Goal: Task Accomplishment & Management: Use online tool/utility

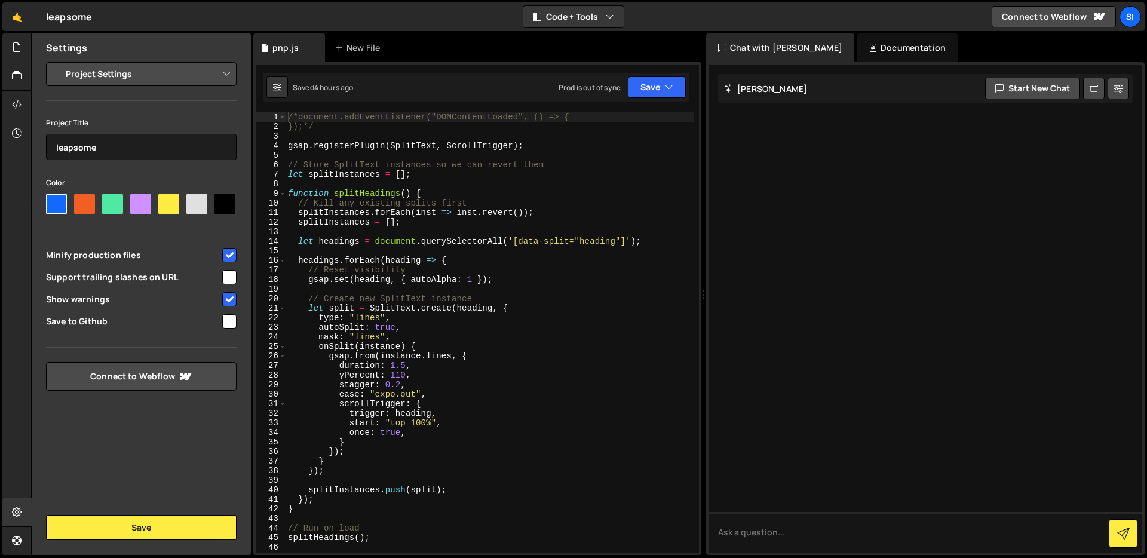
click at [145, 79] on select "Project Settings Code Editor Settings Chat Settings" at bounding box center [143, 74] width 175 height 26
drag, startPoint x: 145, startPoint y: 79, endPoint x: 20, endPoint y: 42, distance: 131.0
click at [20, 42] on icon at bounding box center [17, 47] width 10 height 13
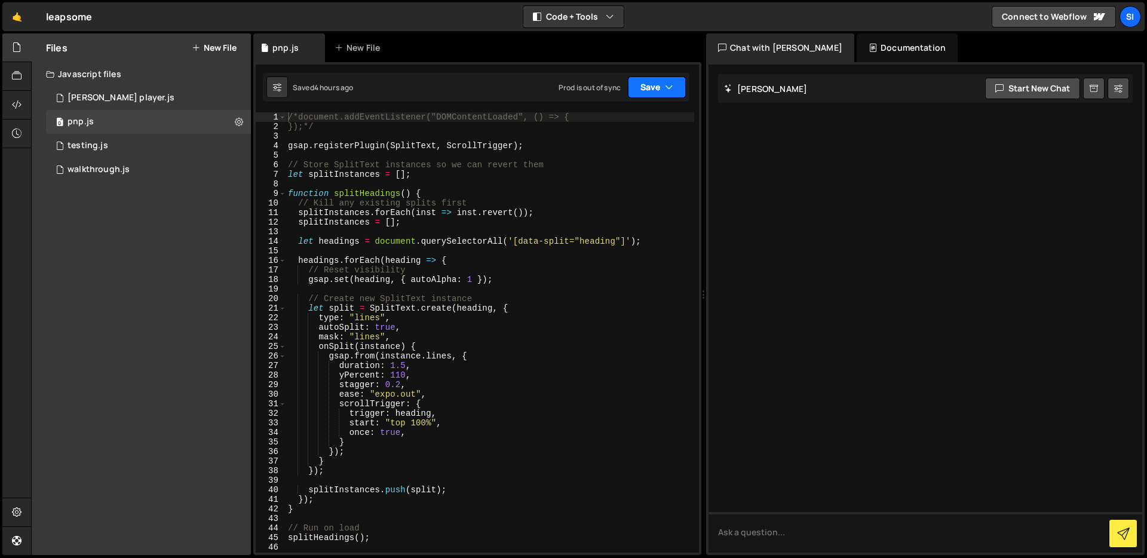
click at [665, 96] on button "Save" at bounding box center [657, 87] width 58 height 22
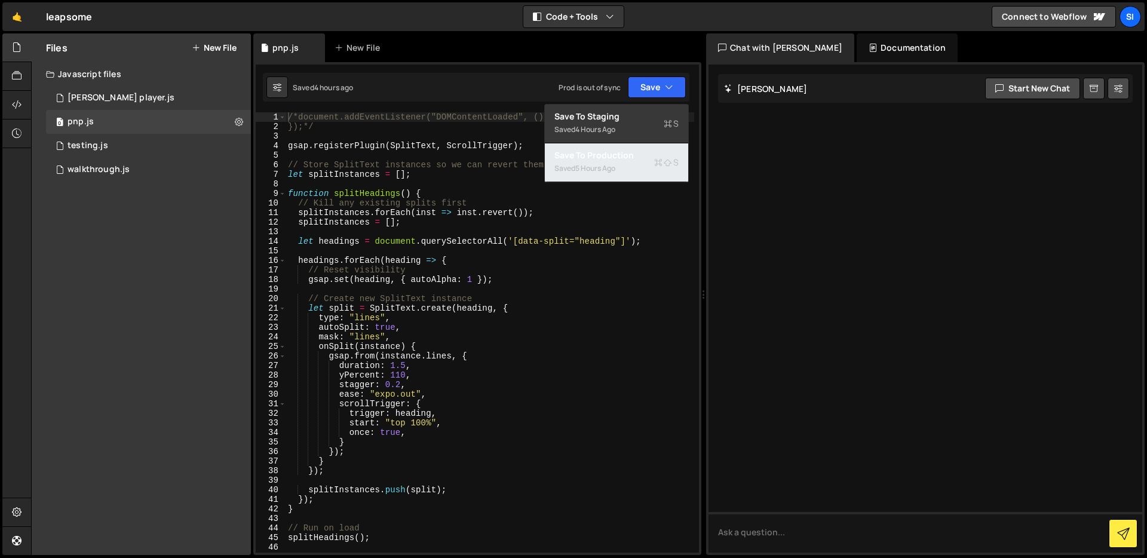
click at [638, 156] on div "Save to Production S" at bounding box center [617, 155] width 124 height 12
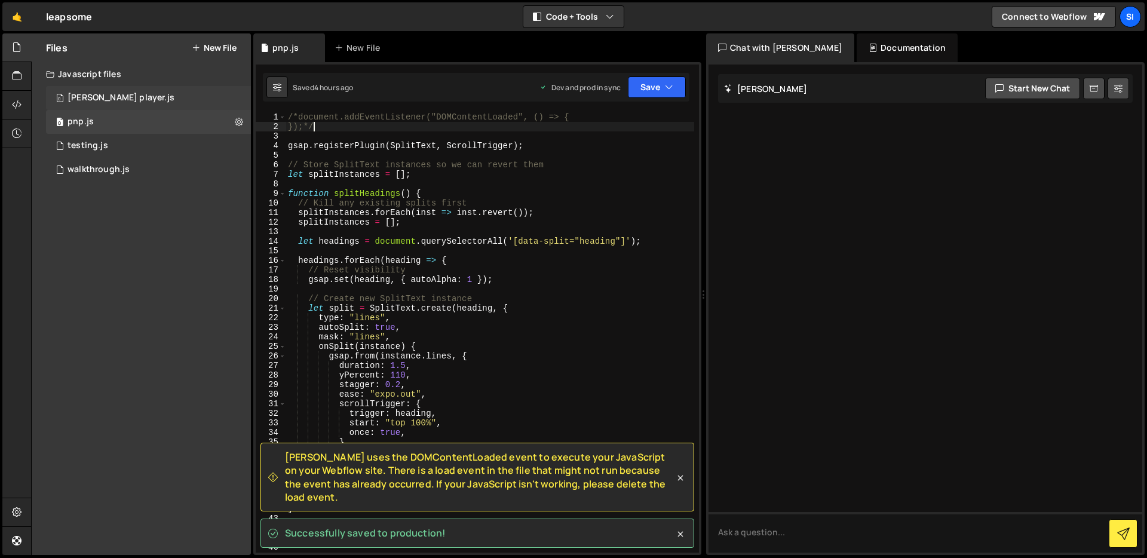
drag, startPoint x: 403, startPoint y: 129, endPoint x: 233, endPoint y: 91, distance: 174.4
click at [233, 93] on div "Files New File Javascript files 0 [PERSON_NAME] player.js 0 0 pnp.js 0 0 testin…" at bounding box center [589, 294] width 1116 height 522
type textarea "/*document.addEventListener("DOMContentLoaded", () => { });*/"
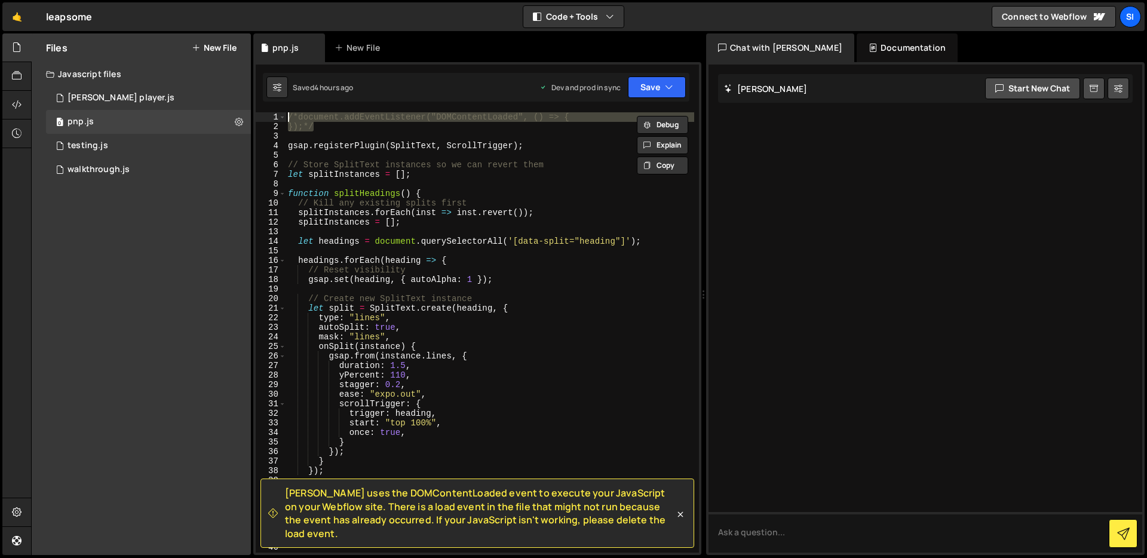
click at [382, 179] on div "/*document.addEventListener("DOMContentLoaded", () => { });*/ gsap . registerPl…" at bounding box center [490, 342] width 409 height 460
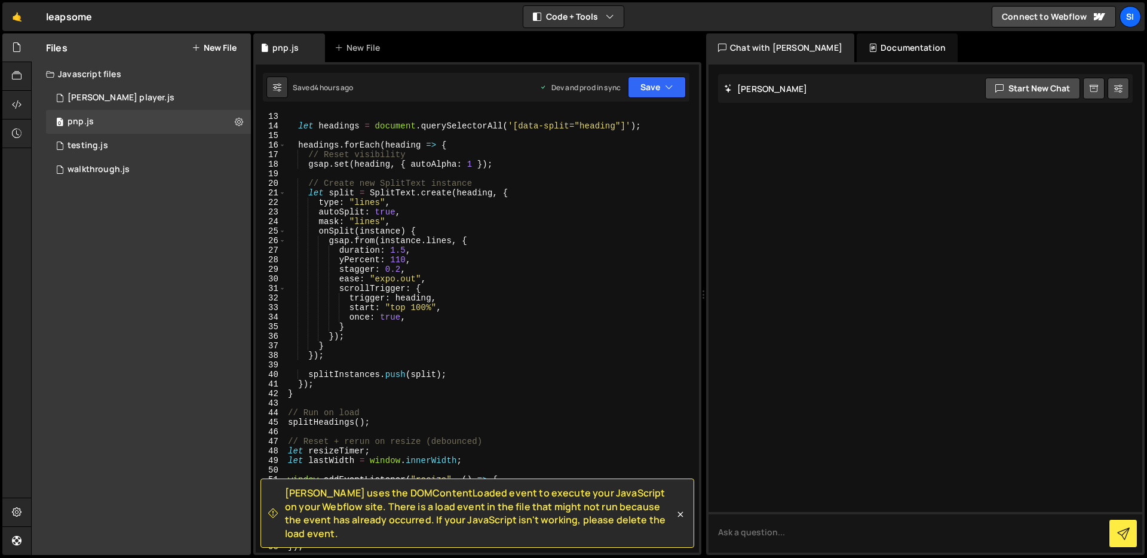
scroll to position [284, 0]
